Goal: Find specific page/section: Find specific page/section

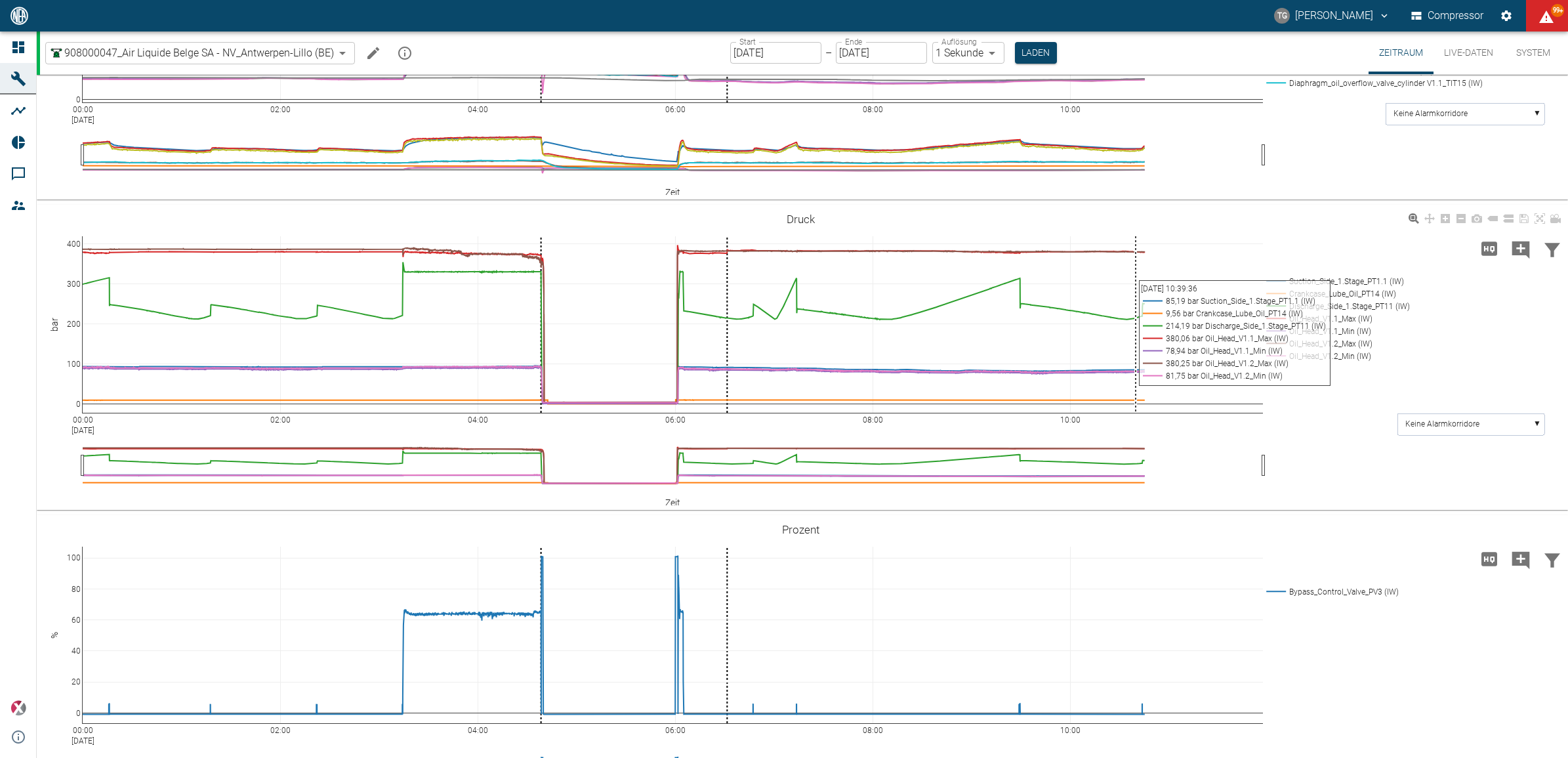
scroll to position [985, 0]
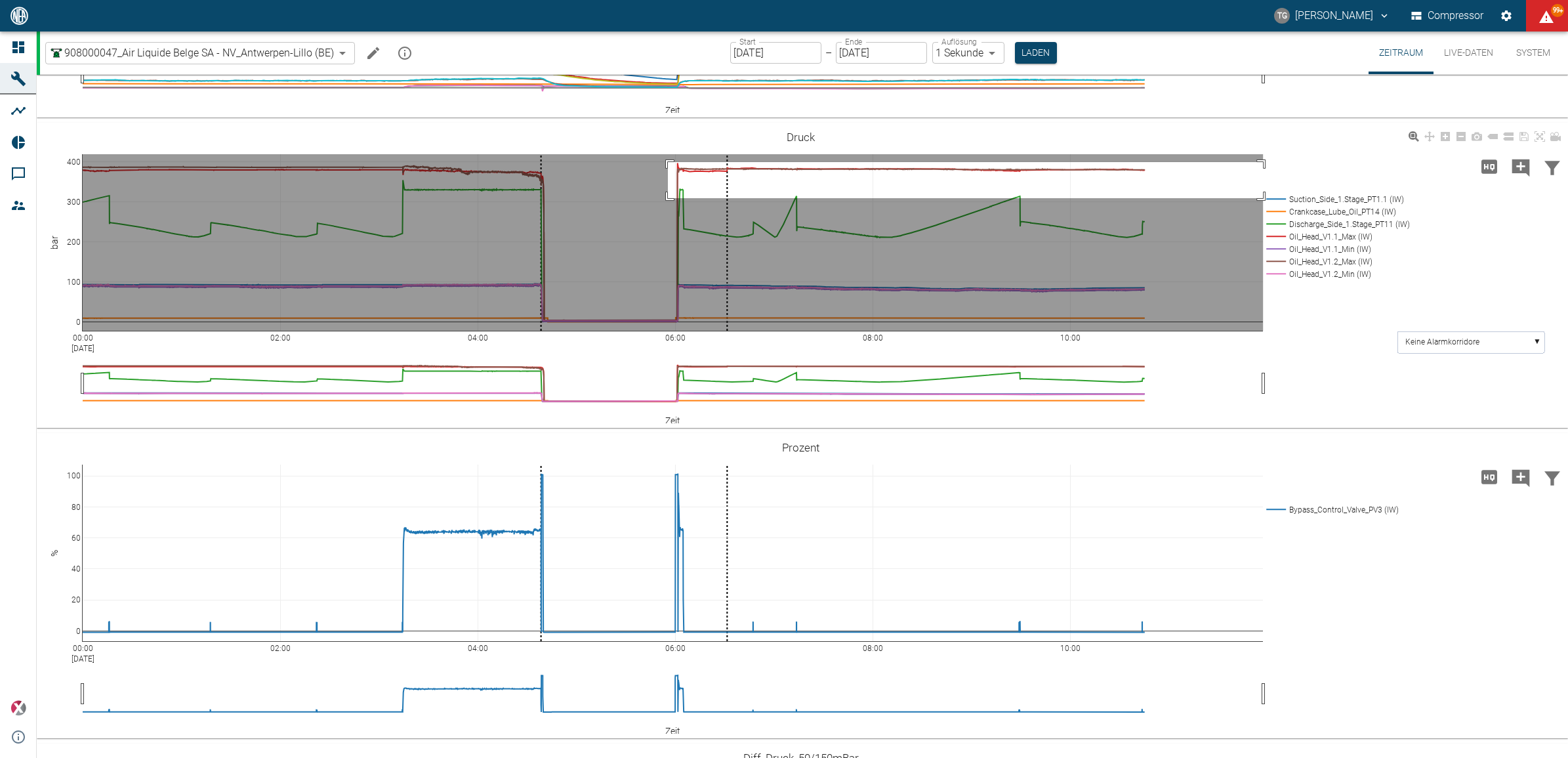
drag, startPoint x: 667, startPoint y: 371, endPoint x: 1302, endPoint y: 406, distance: 636.0
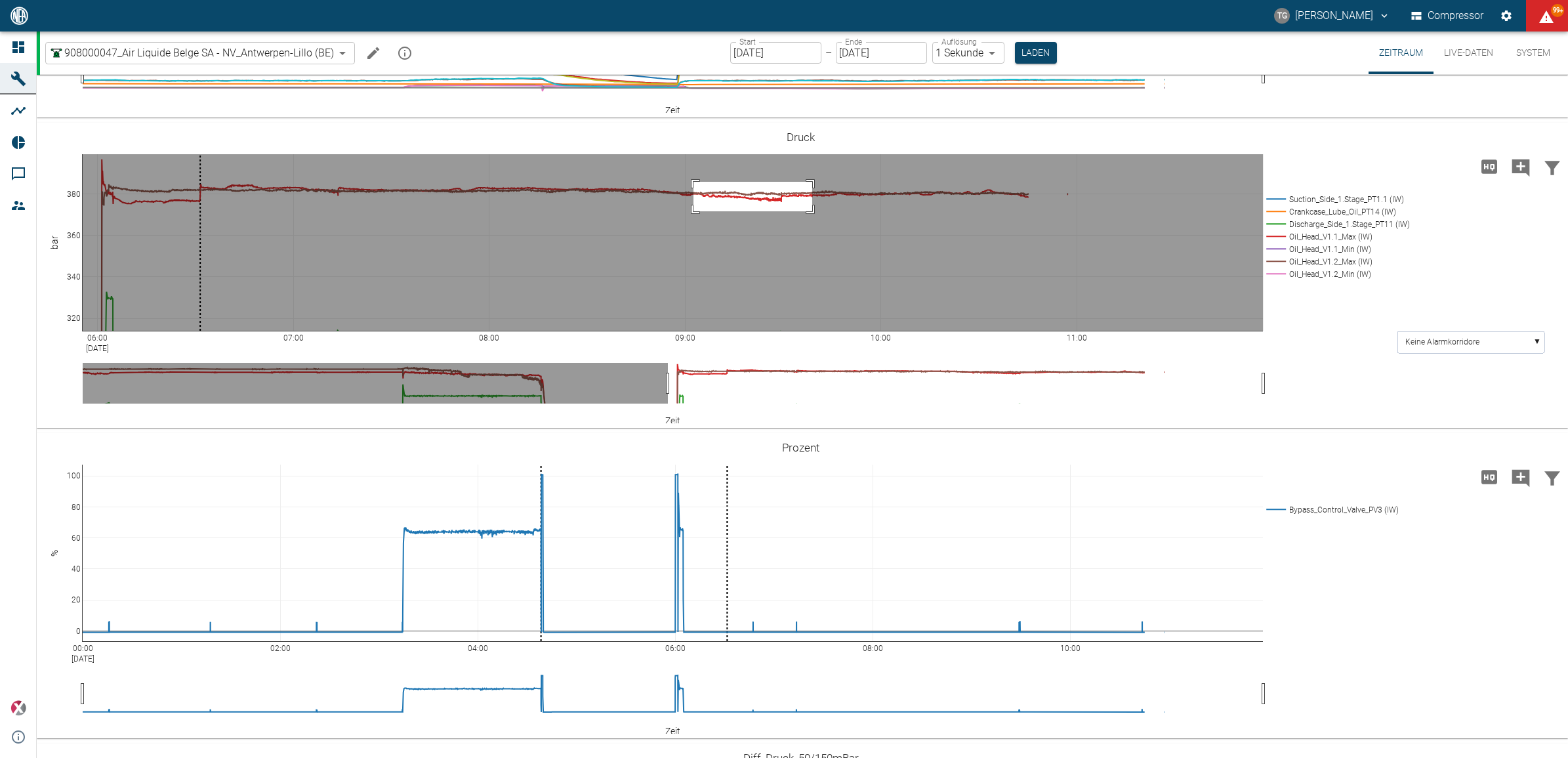
drag, startPoint x: 694, startPoint y: 391, endPoint x: 812, endPoint y: 420, distance: 121.5
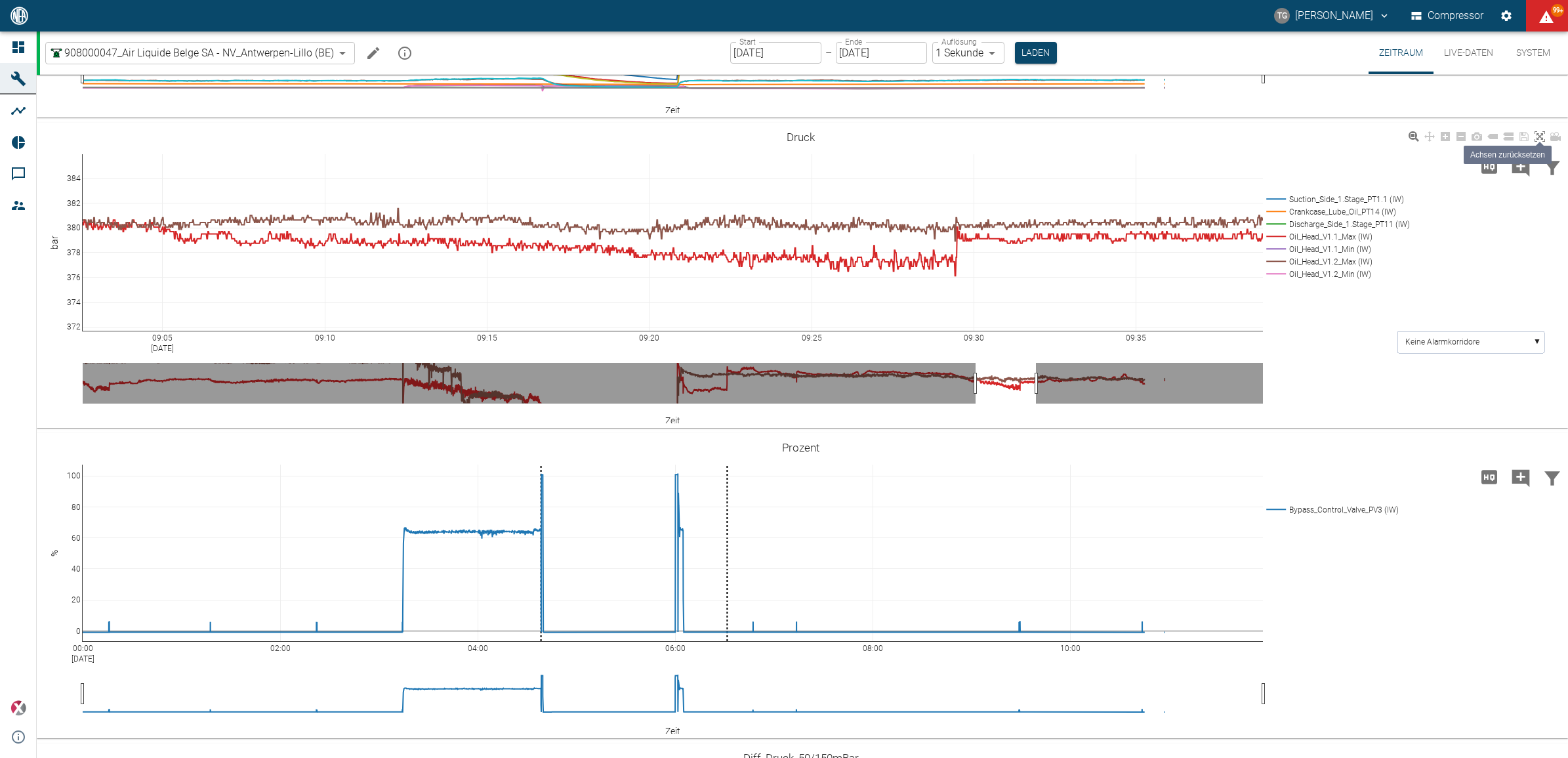
click at [1543, 142] on icon at bounding box center [1539, 136] width 10 height 10
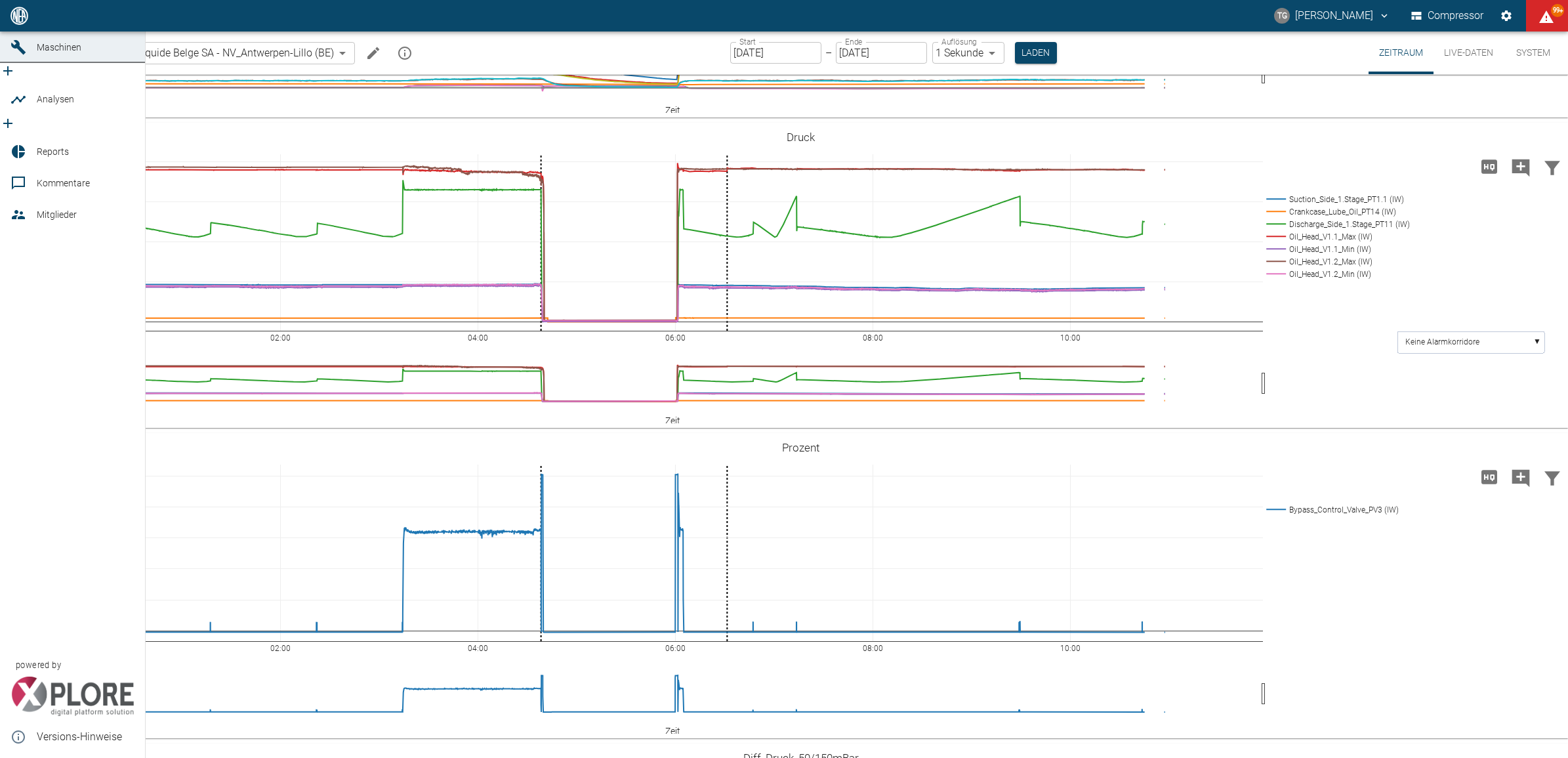
click at [20, 21] on icon at bounding box center [18, 16] width 12 height 12
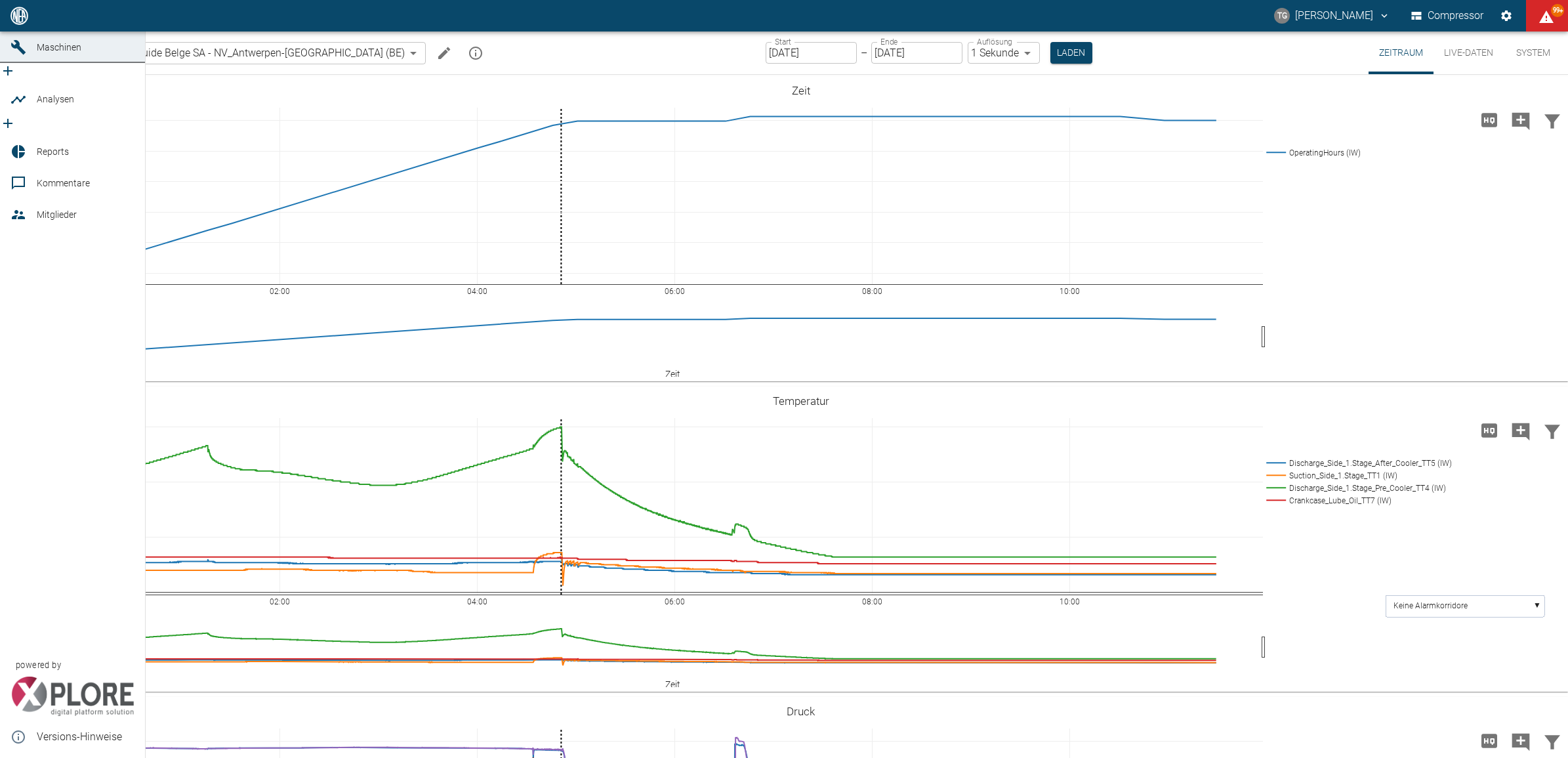
click at [17, 21] on icon at bounding box center [18, 16] width 12 height 12
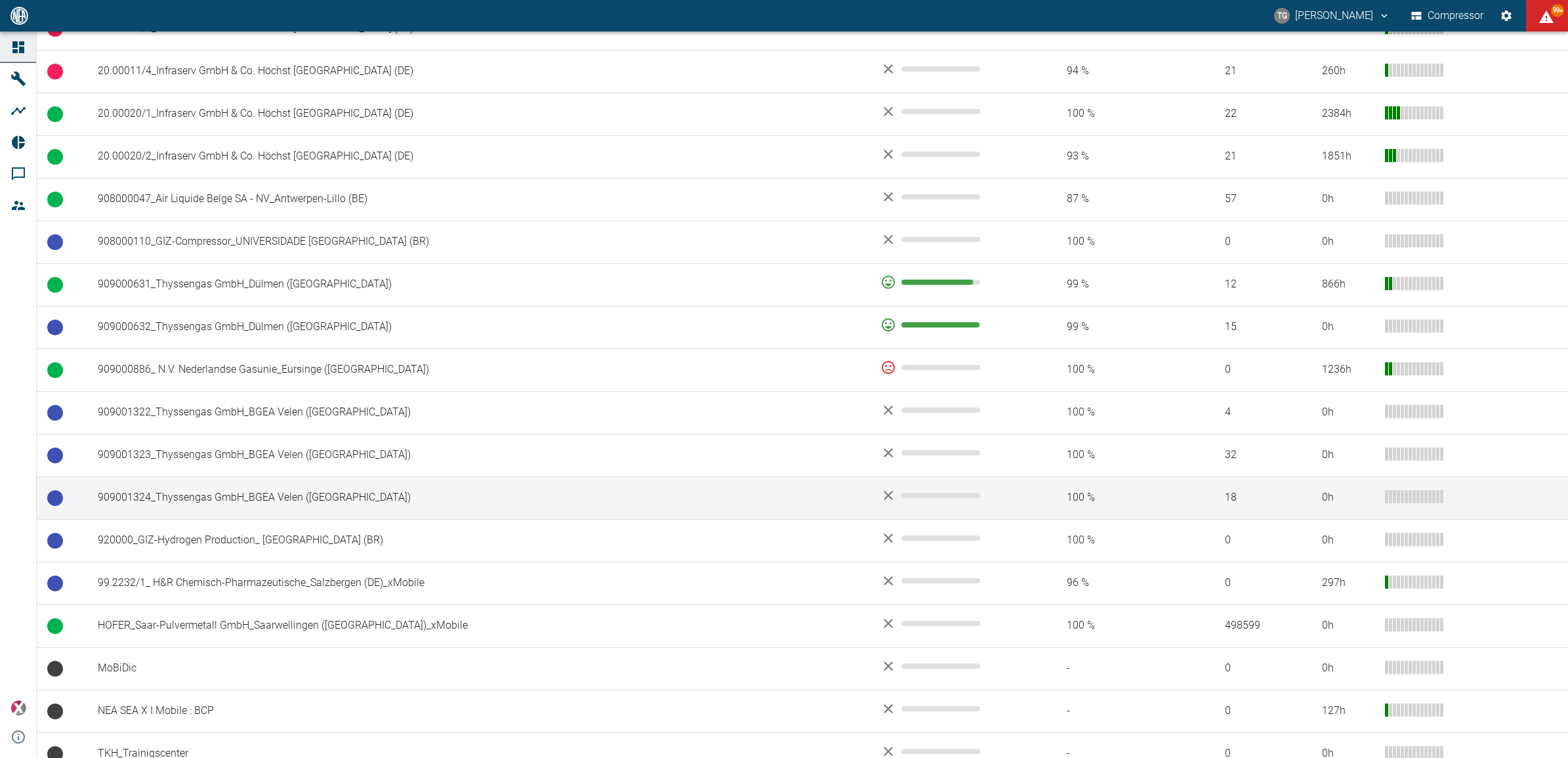
scroll to position [807, 0]
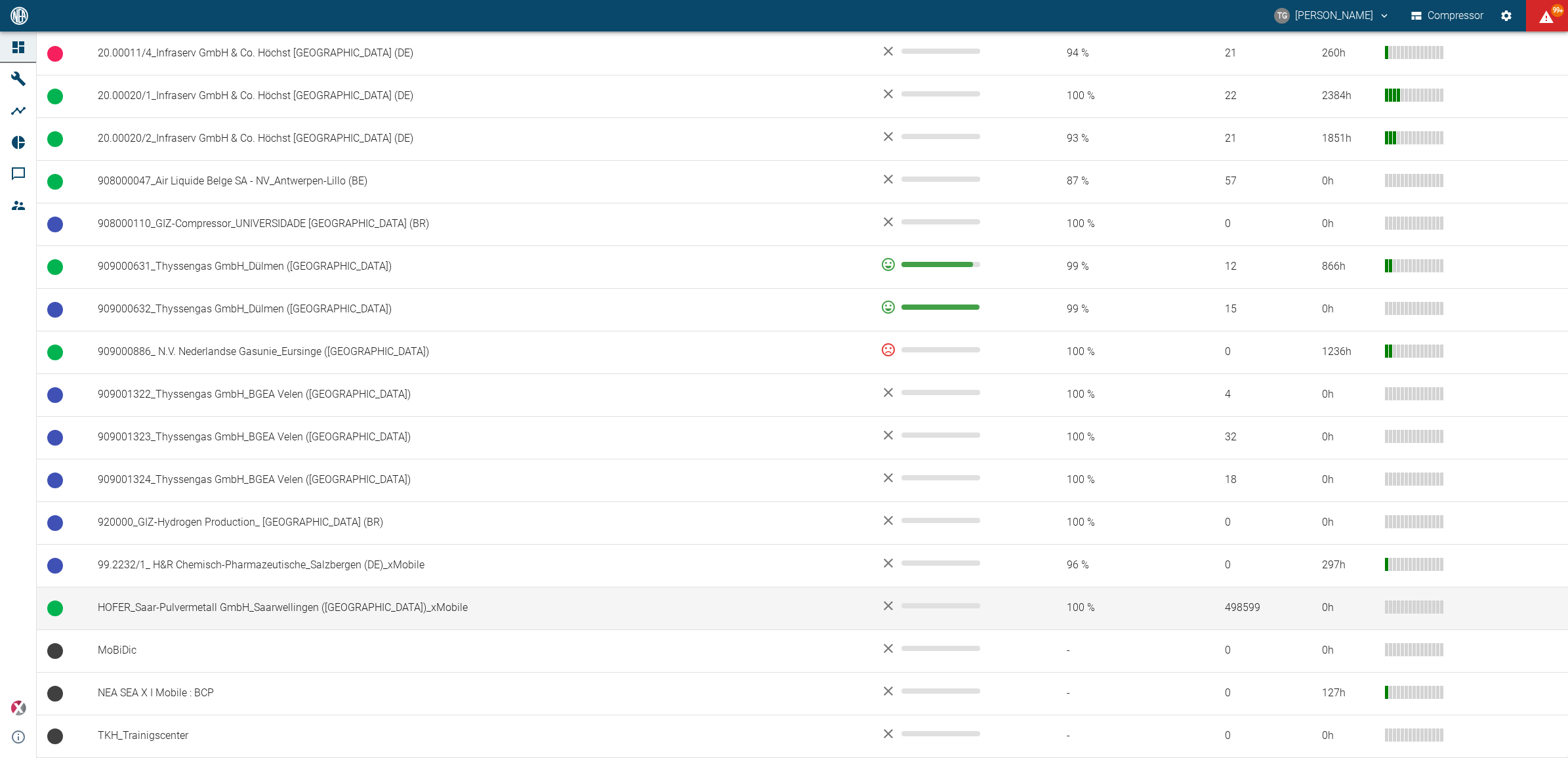
click at [218, 611] on td "HOFER_Saar-Pulvermetall GmbH_Saarwellingen ([GEOGRAPHIC_DATA])_xMobile" at bounding box center [479, 608] width 783 height 43
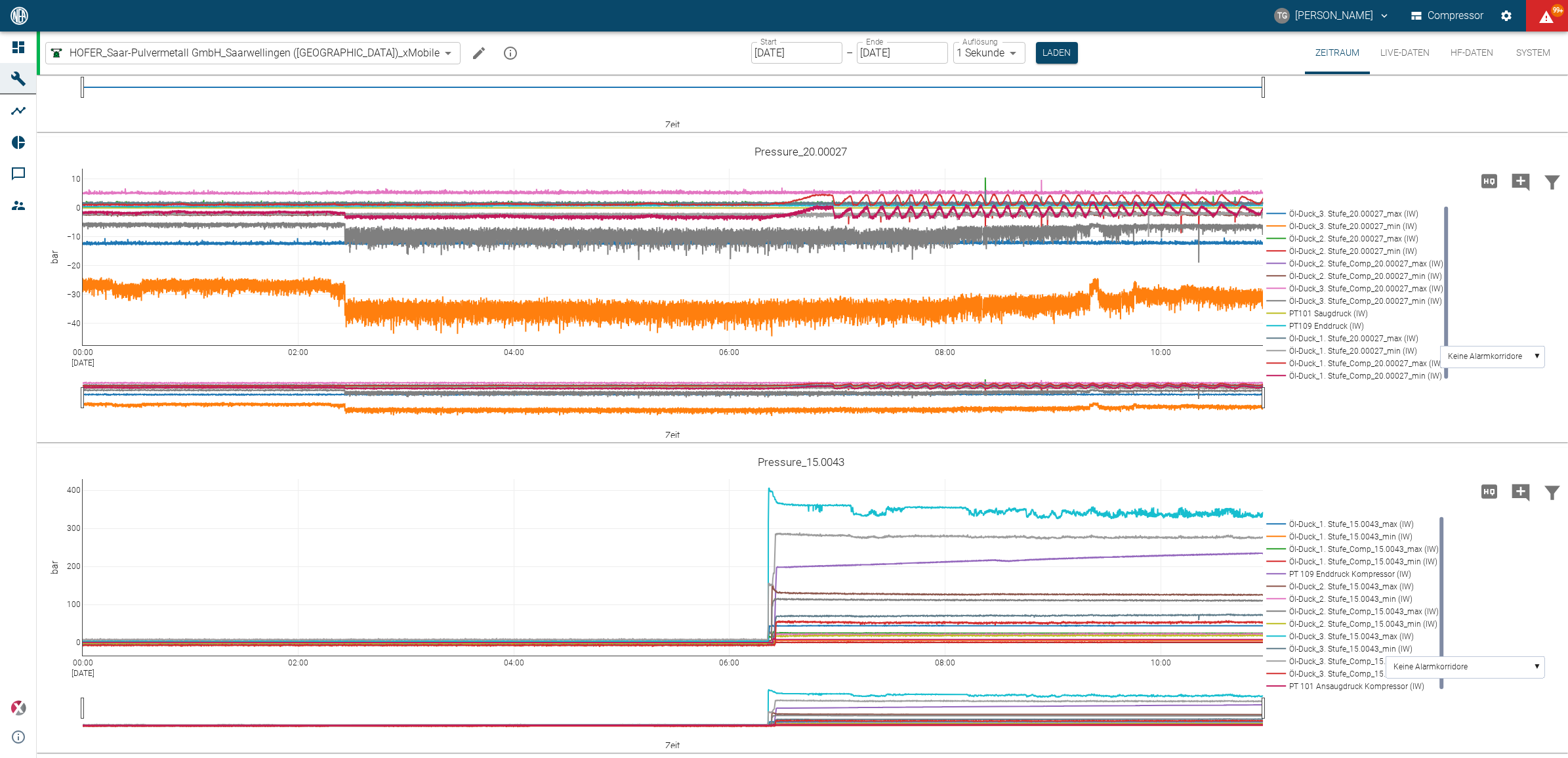
scroll to position [1067, 0]
click at [1272, 220] on rect at bounding box center [1352, 213] width 177 height 12
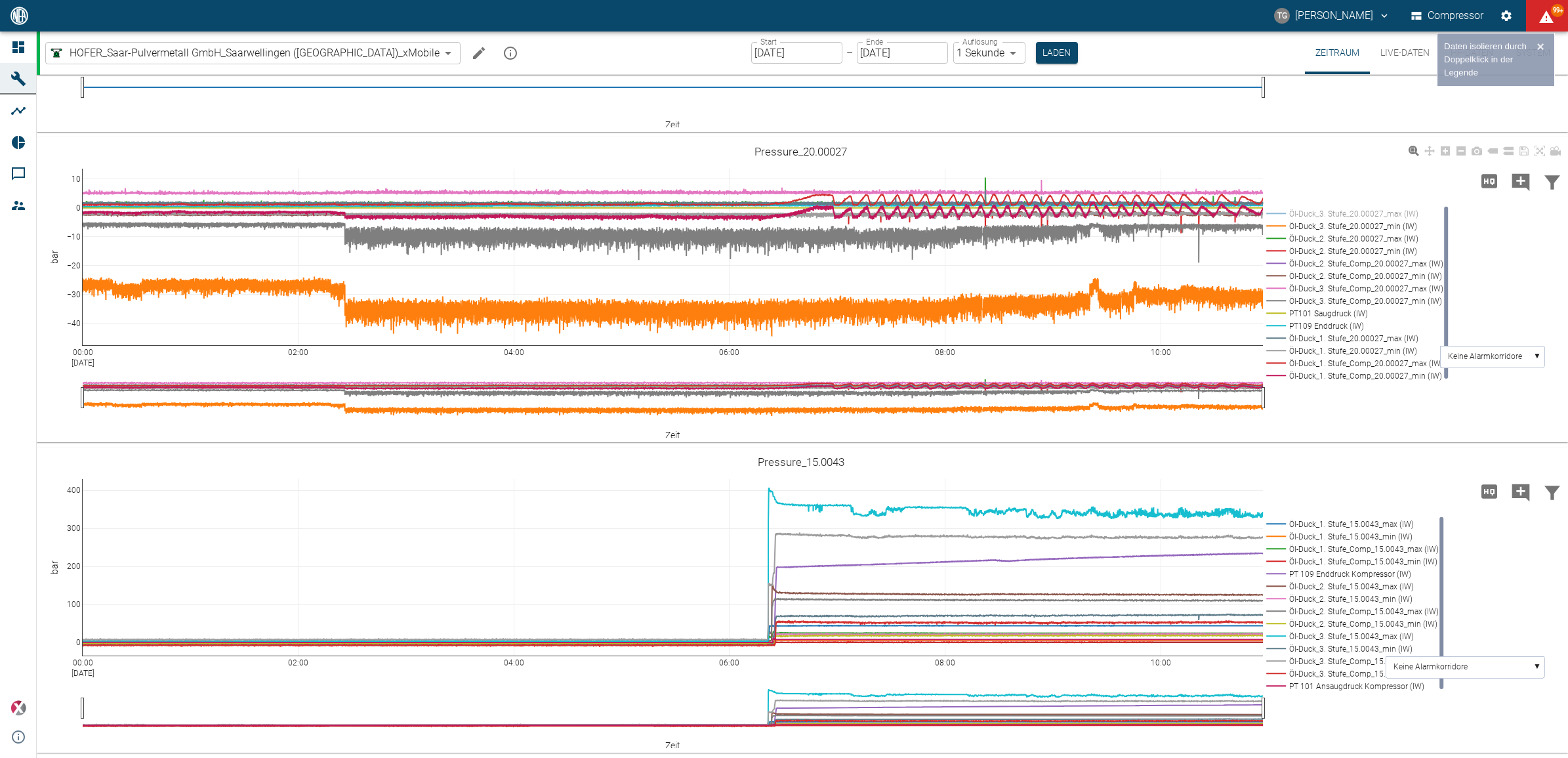
click at [1272, 220] on rect at bounding box center [1352, 213] width 177 height 12
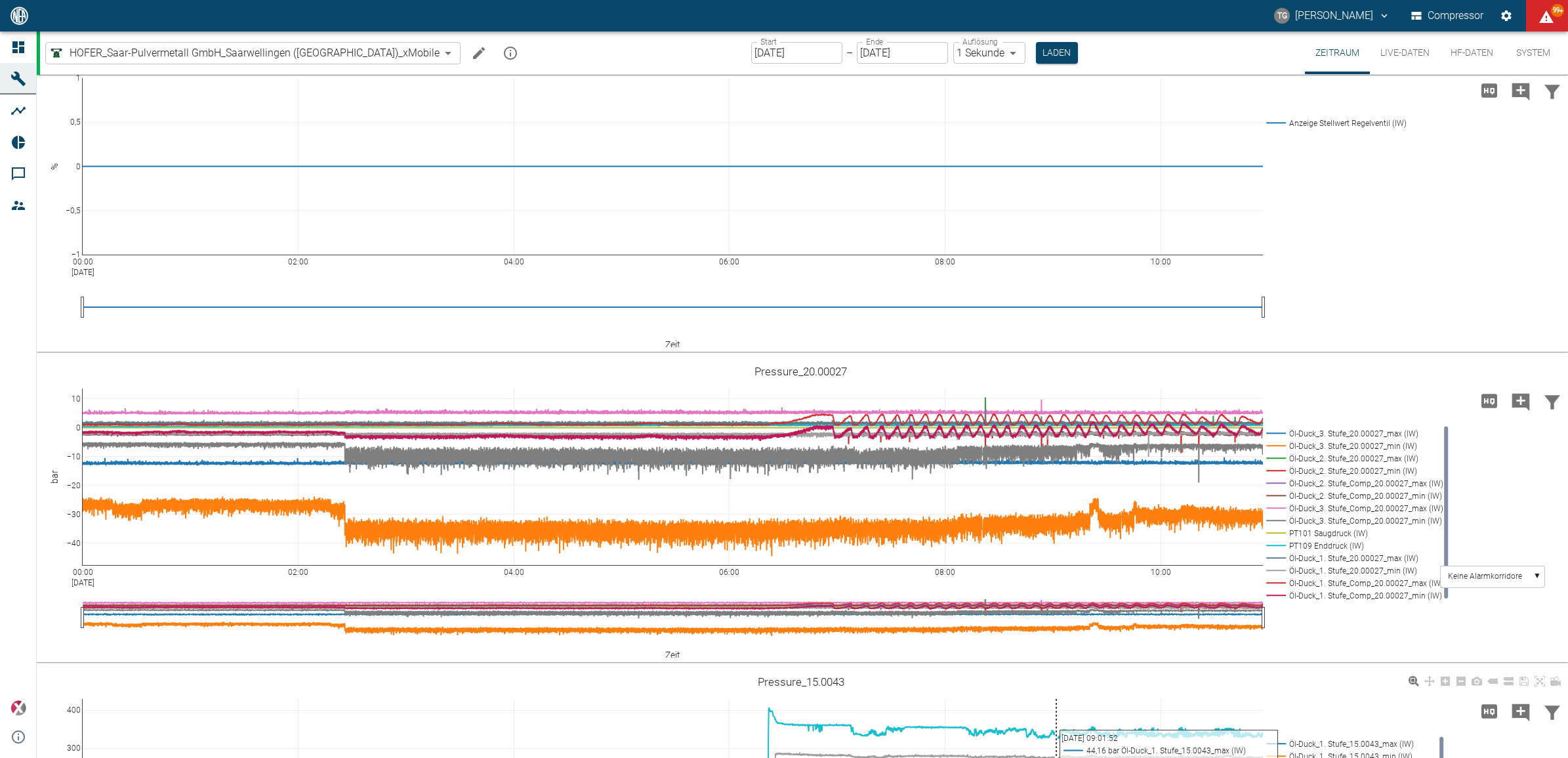
scroll to position [1178, 0]
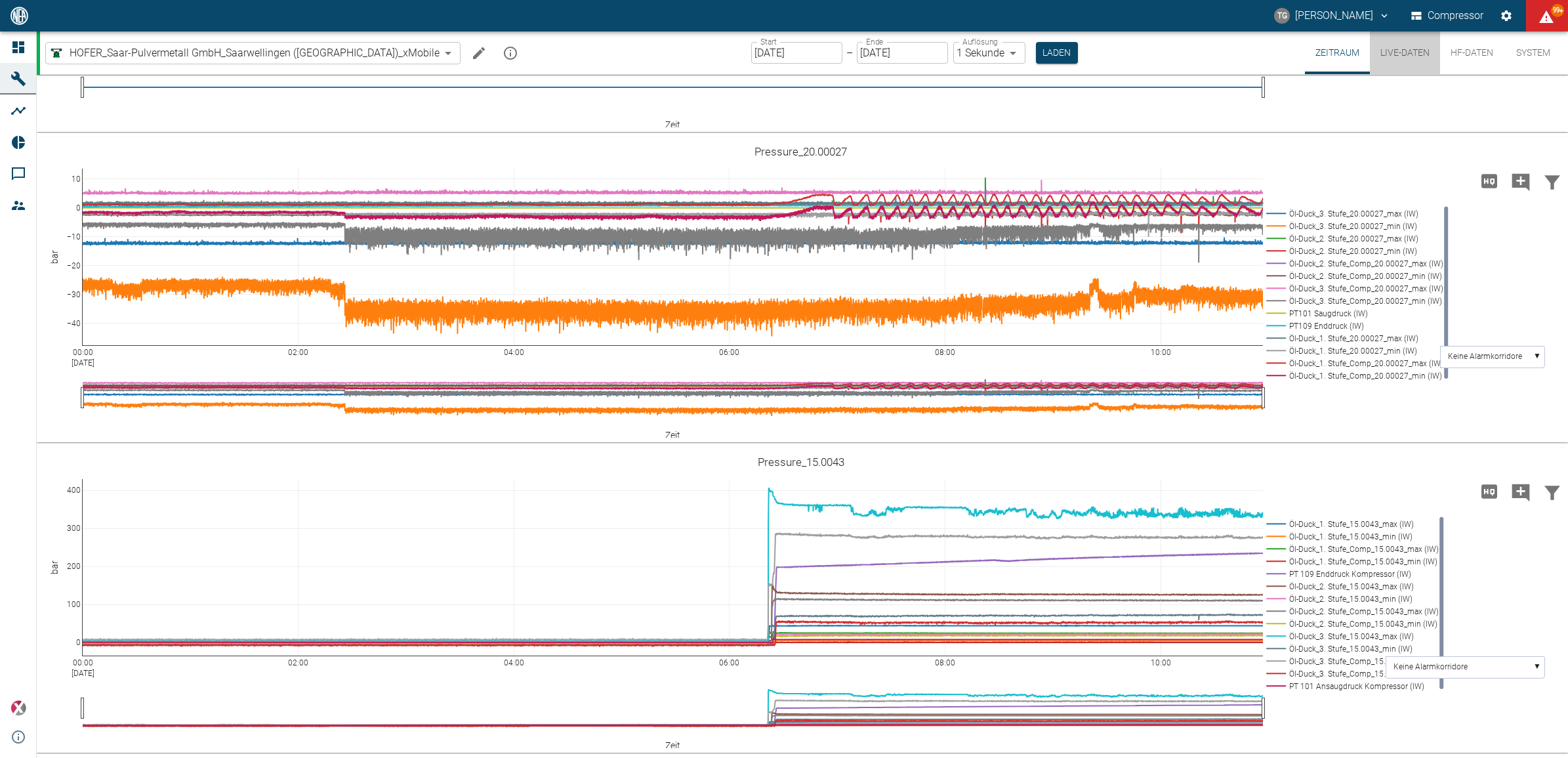
click at [1399, 56] on button "Live-Daten" at bounding box center [1405, 53] width 70 height 43
